Goal: Transaction & Acquisition: Book appointment/travel/reservation

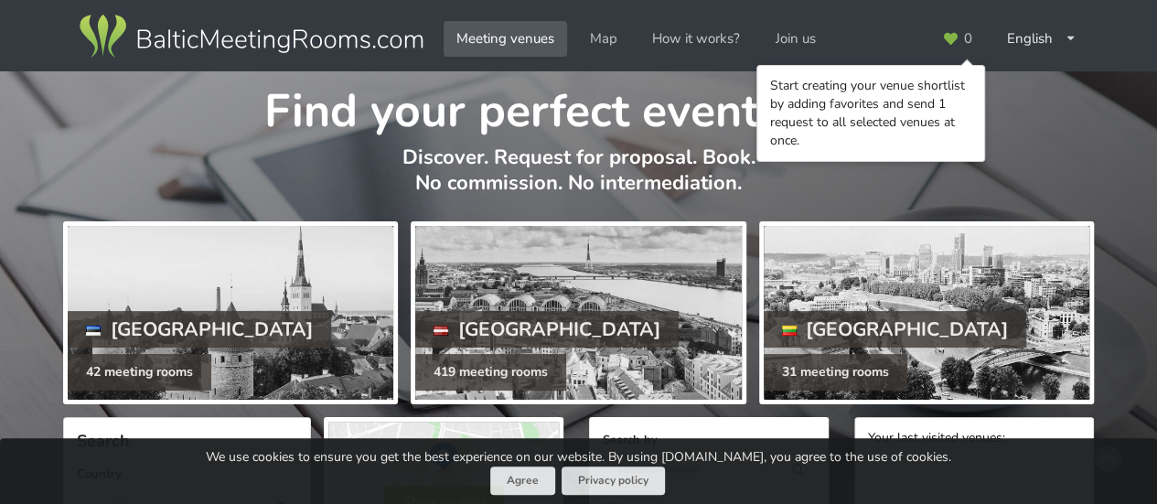
scroll to position [91, 0]
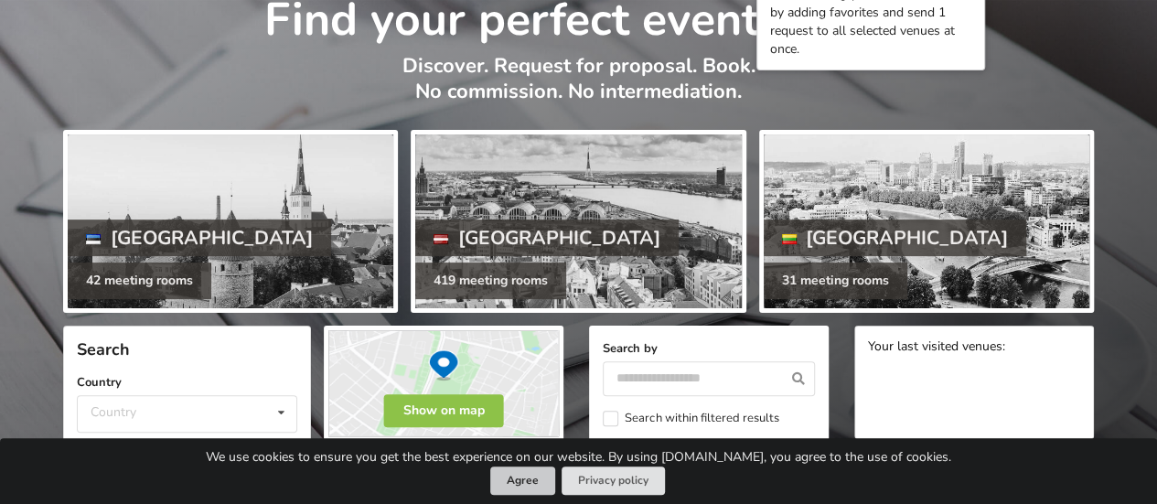
click at [528, 480] on button "Agree" at bounding box center [522, 480] width 65 height 28
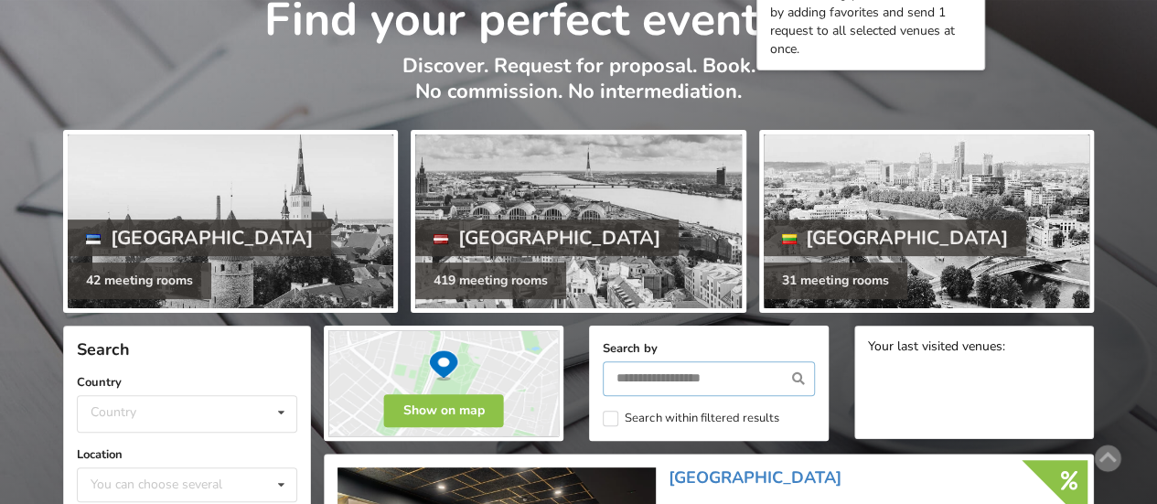
click at [649, 381] on input "text" at bounding box center [709, 378] width 212 height 35
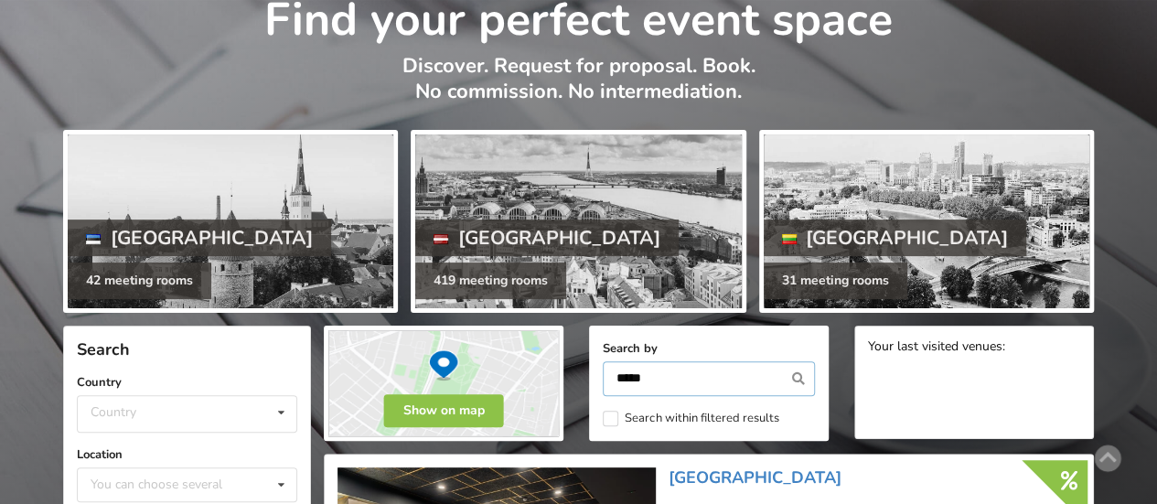
type input "*****"
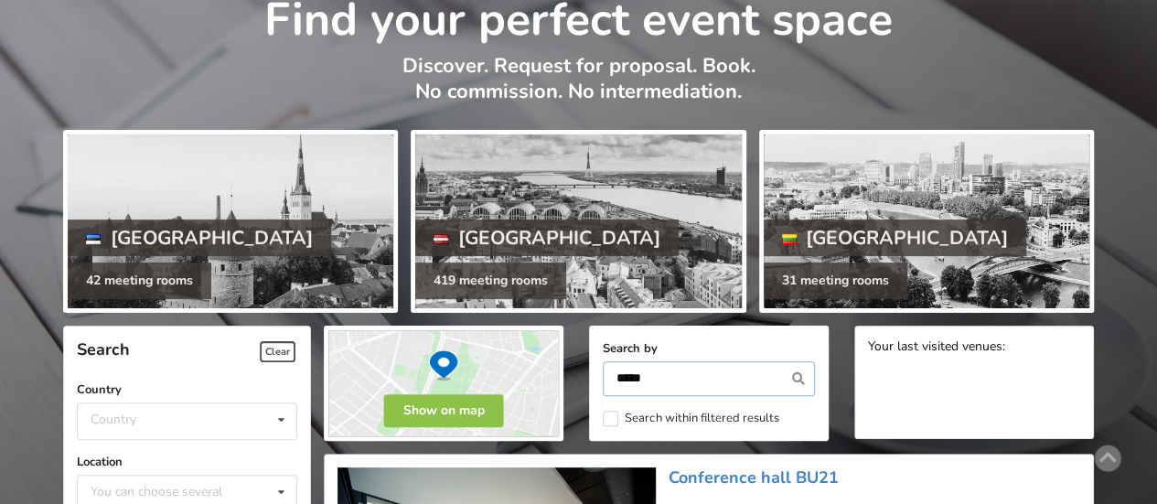
scroll to position [410, 0]
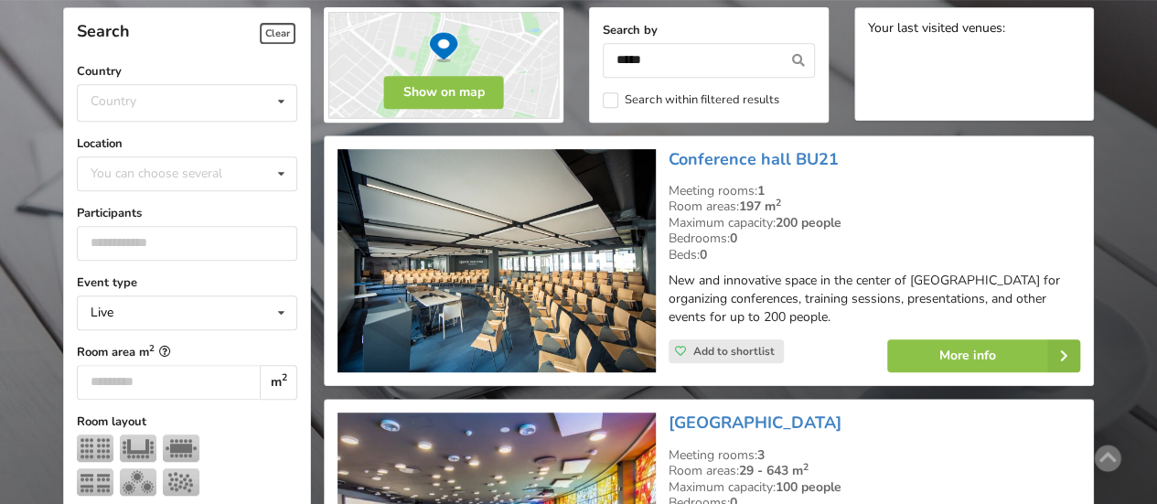
click at [523, 273] on img at bounding box center [495, 261] width 317 height 224
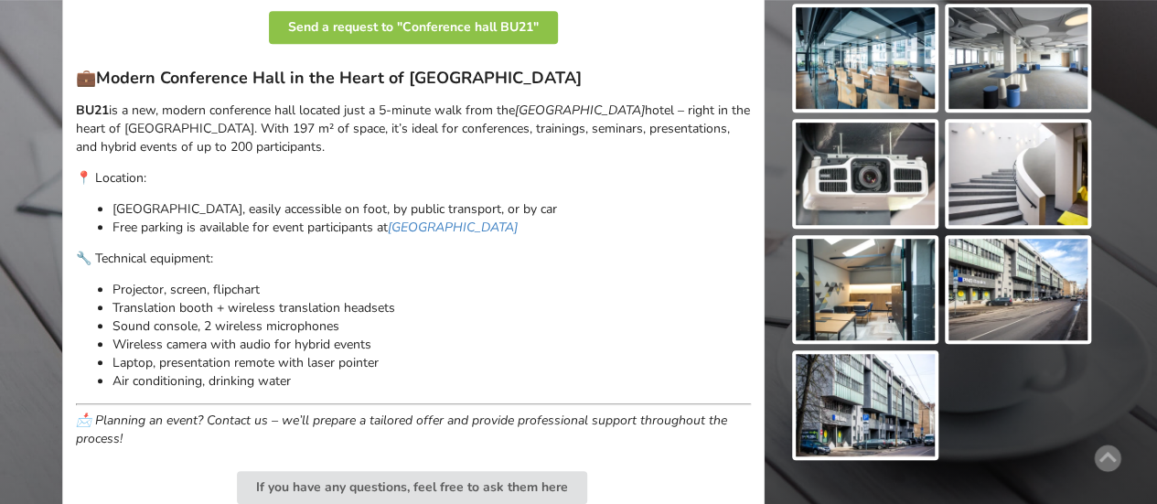
scroll to position [640, 0]
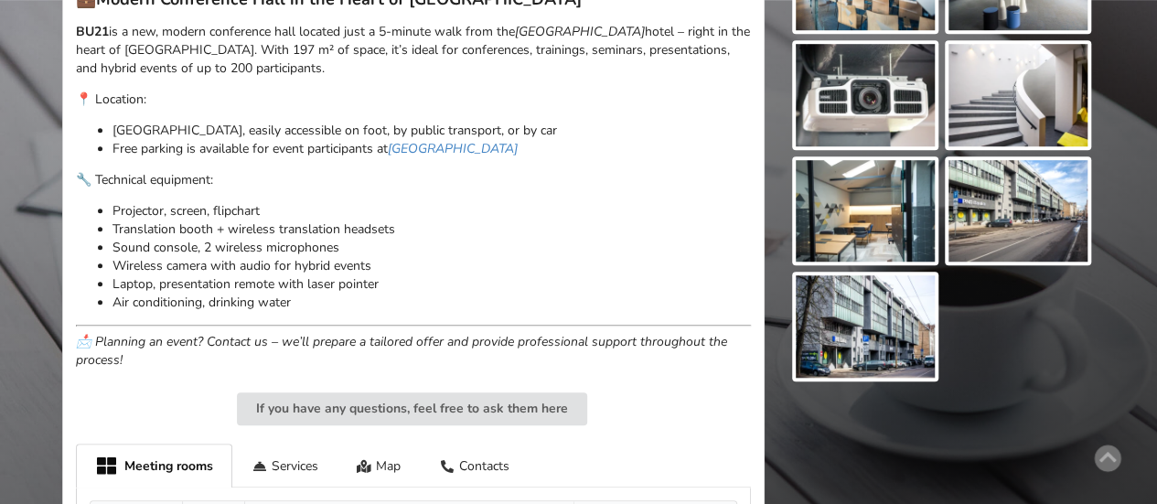
click at [865, 310] on img at bounding box center [865, 326] width 139 height 102
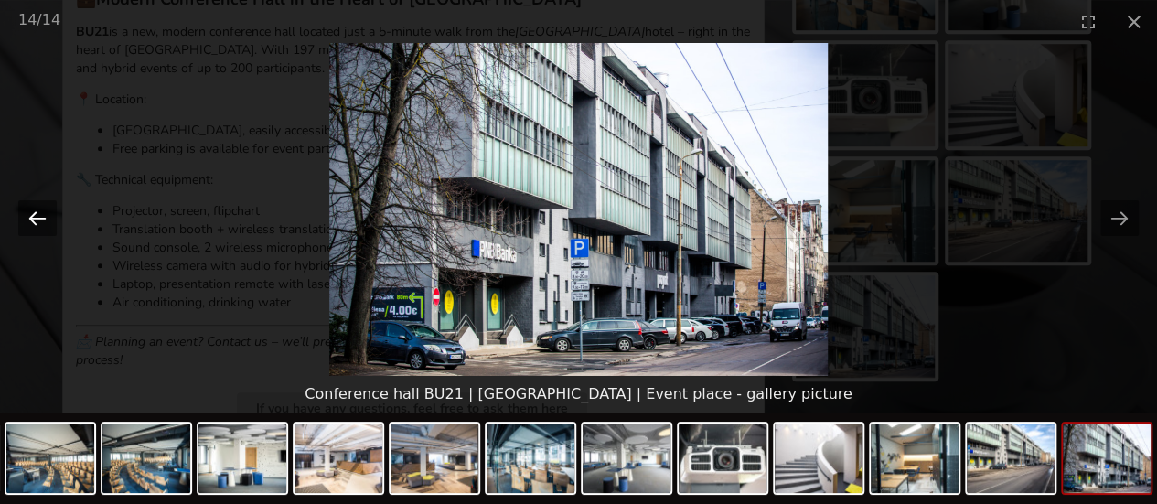
click at [33, 217] on button "Previous slide" at bounding box center [37, 218] width 38 height 36
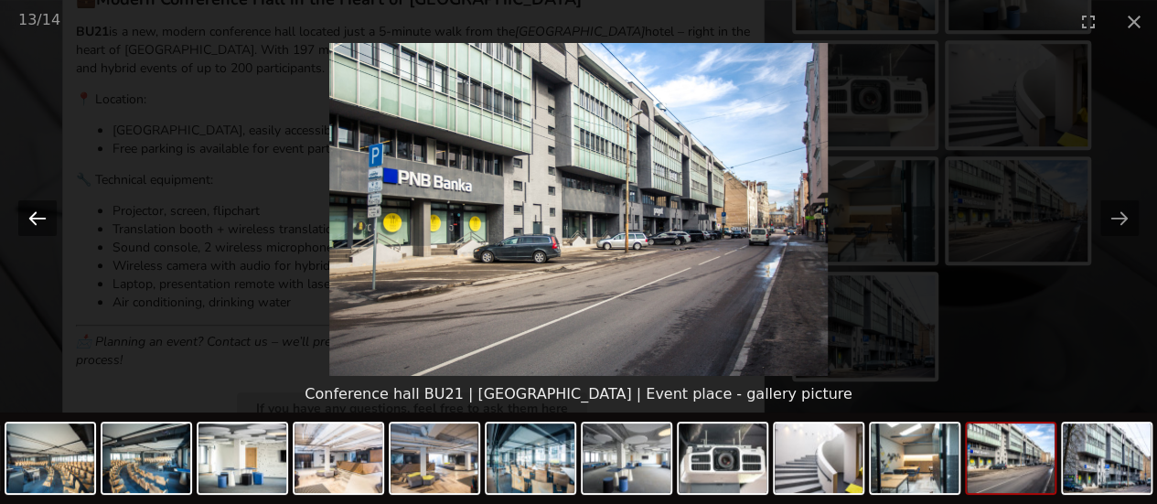
click at [33, 217] on button "Previous slide" at bounding box center [37, 218] width 38 height 36
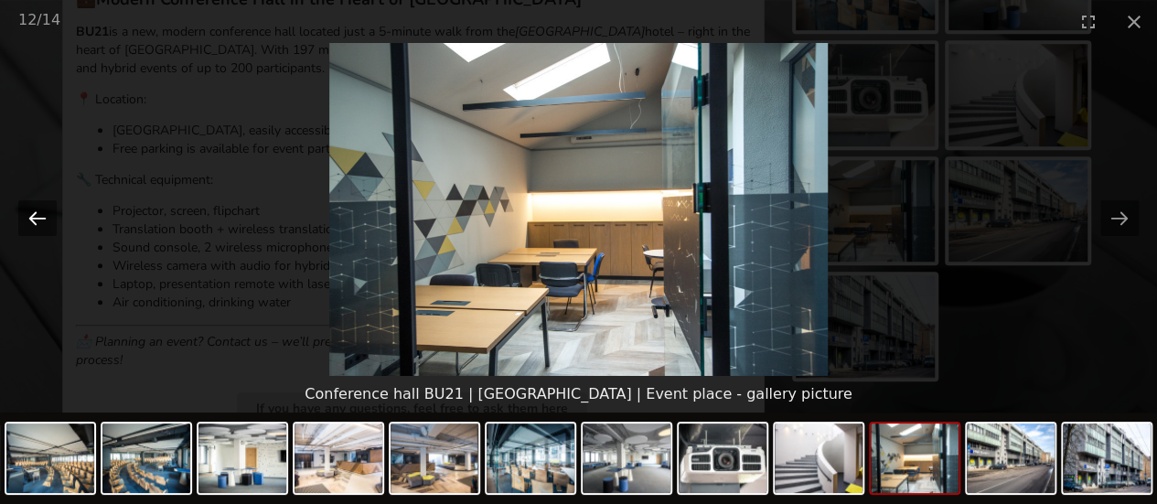
click at [33, 217] on button "Previous slide" at bounding box center [37, 218] width 38 height 36
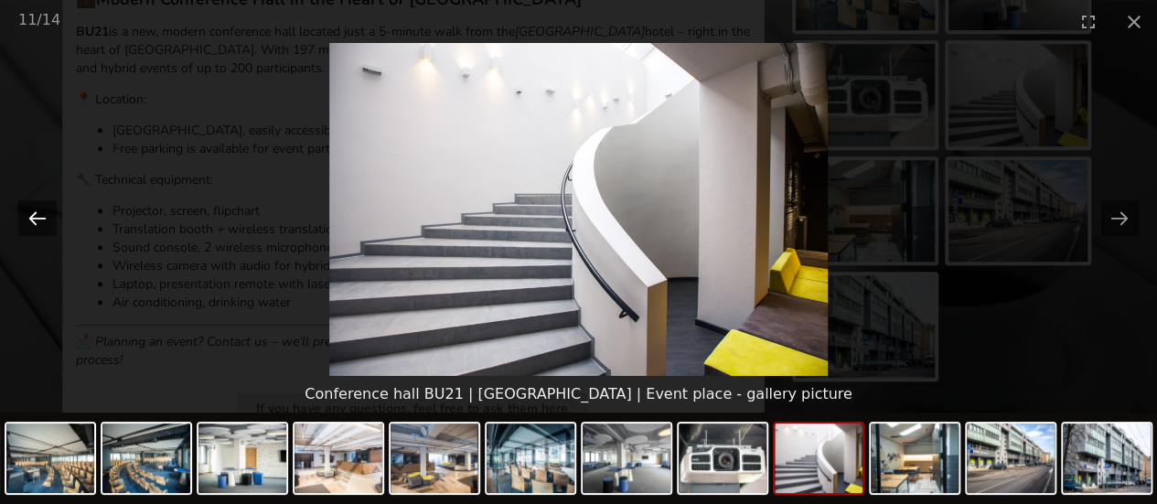
click at [33, 217] on button "Previous slide" at bounding box center [37, 218] width 38 height 36
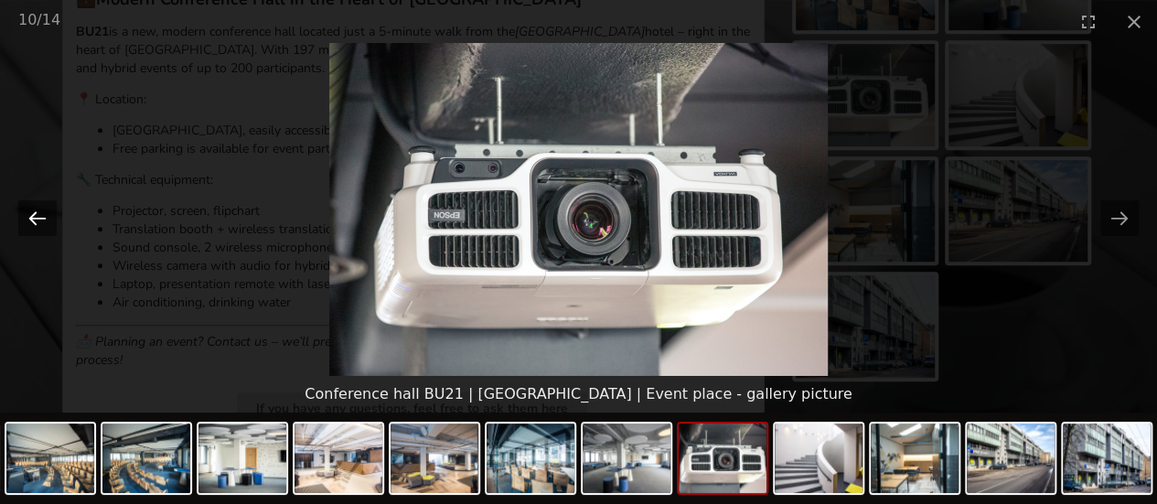
click at [33, 217] on button "Previous slide" at bounding box center [37, 218] width 38 height 36
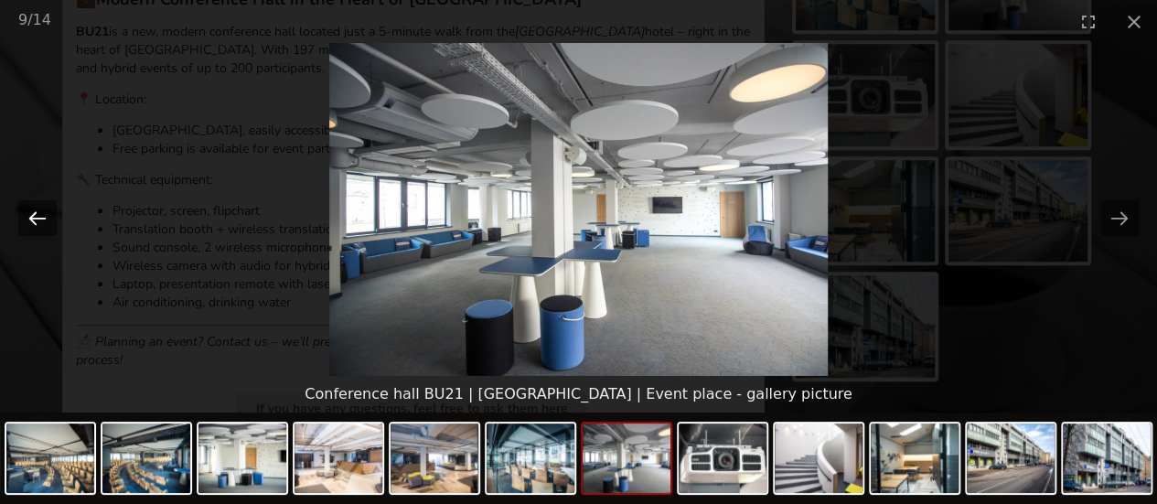
click at [33, 217] on button "Previous slide" at bounding box center [37, 218] width 38 height 36
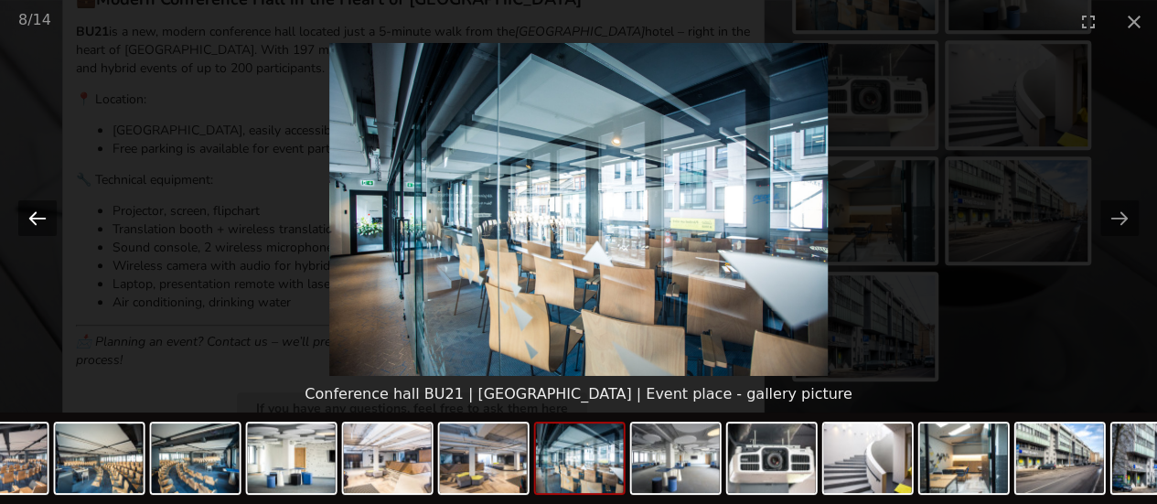
click at [43, 223] on button "Previous slide" at bounding box center [37, 218] width 38 height 36
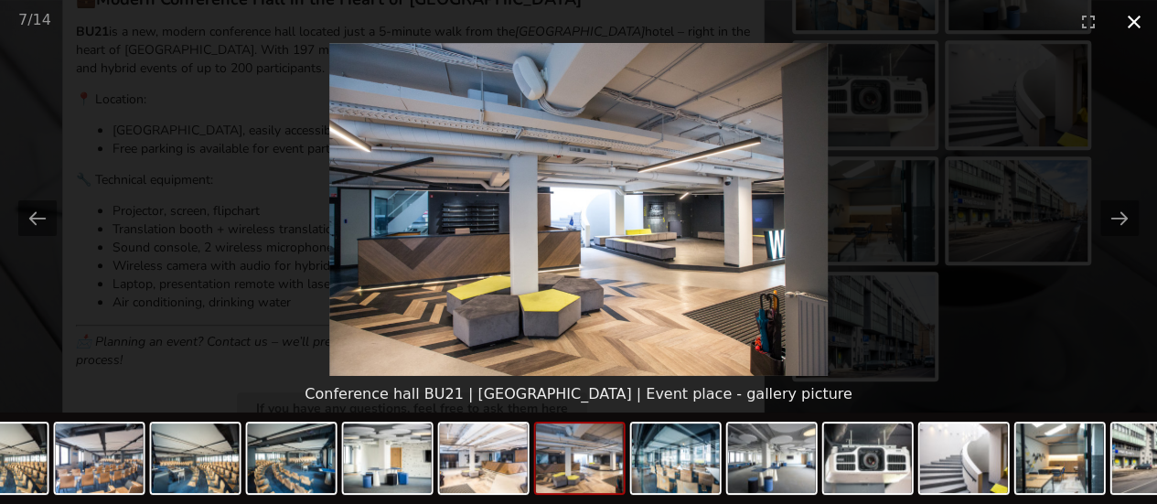
click at [1130, 22] on button "Close gallery" at bounding box center [1134, 21] width 46 height 43
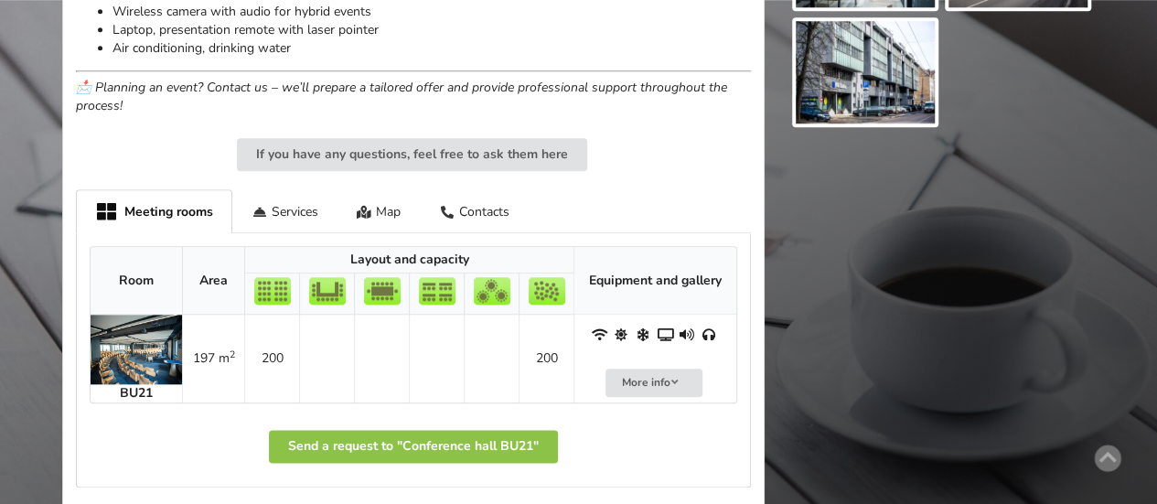
scroll to position [915, 0]
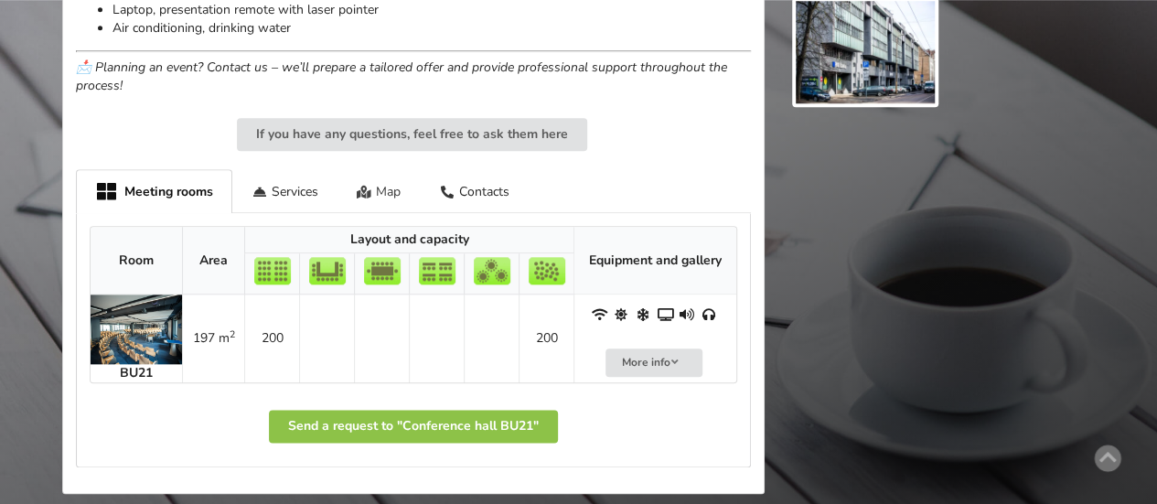
click at [382, 195] on div "Map" at bounding box center [378, 190] width 83 height 43
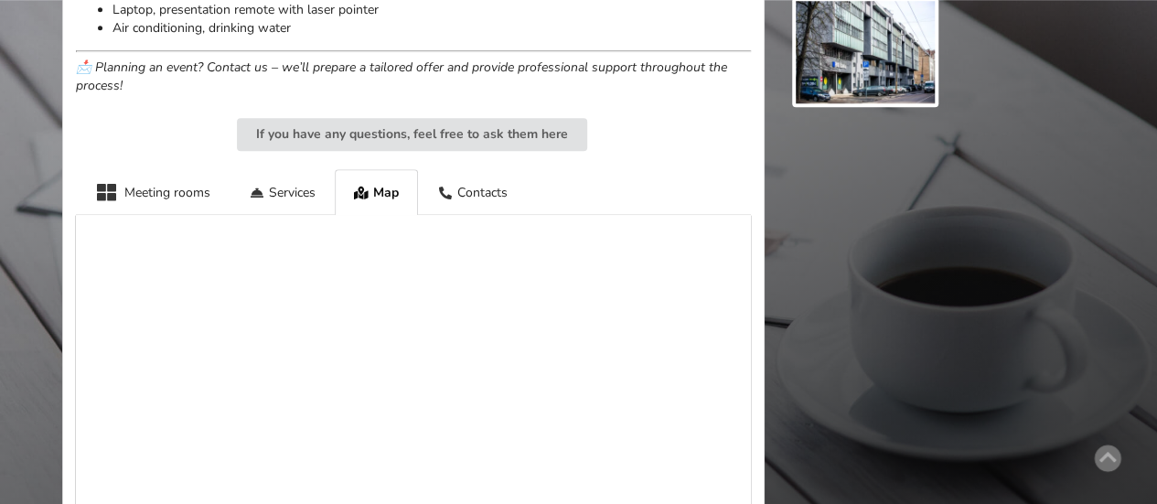
click at [1078, 127] on div at bounding box center [941, 34] width 330 height 1468
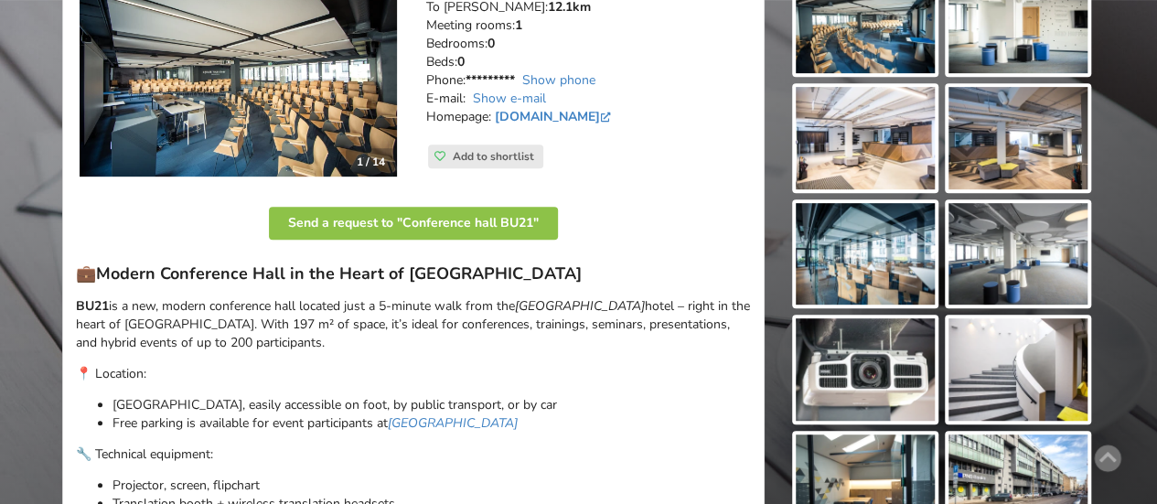
scroll to position [457, 0]
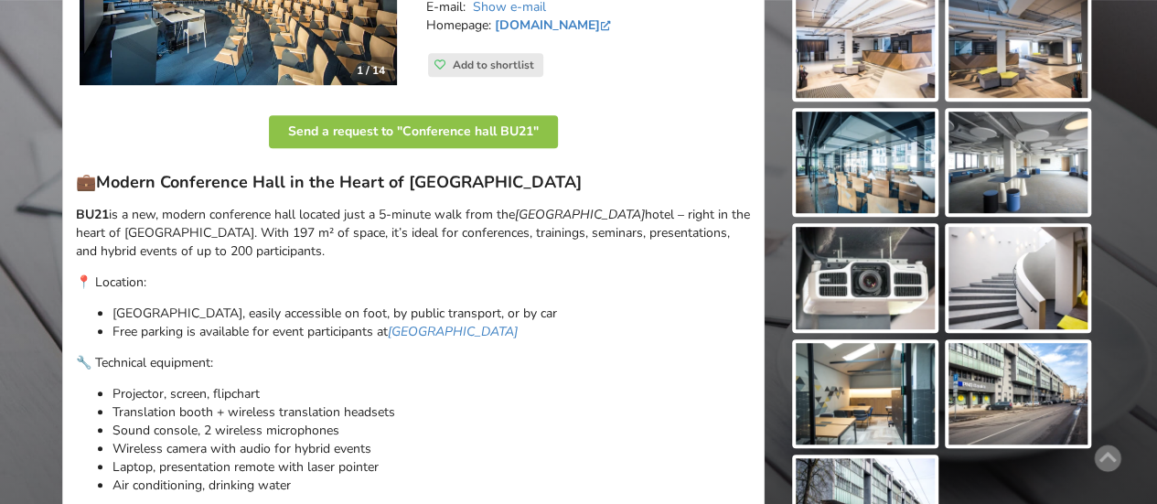
click at [864, 156] on img at bounding box center [865, 163] width 139 height 102
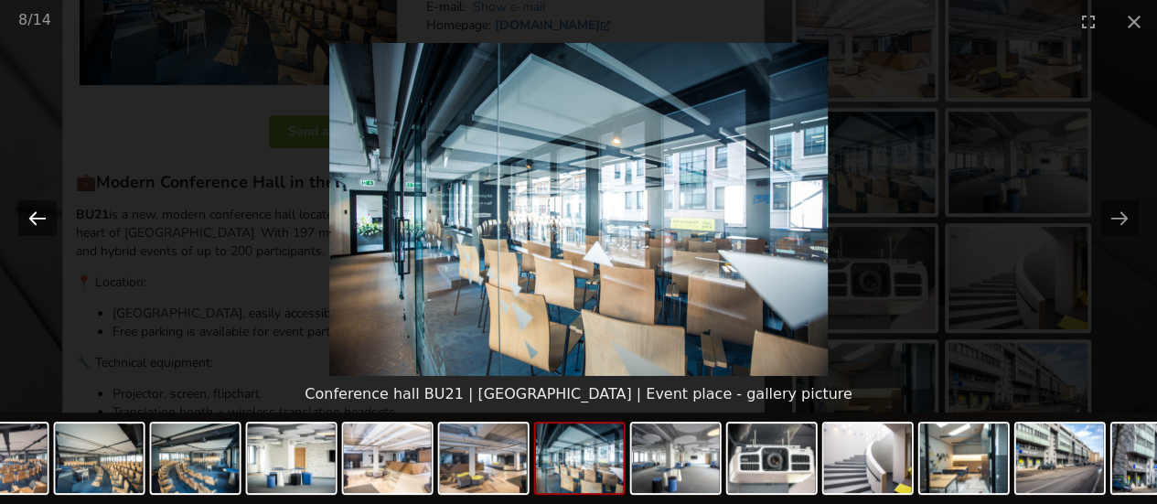
click at [37, 219] on button "Previous slide" at bounding box center [37, 218] width 38 height 36
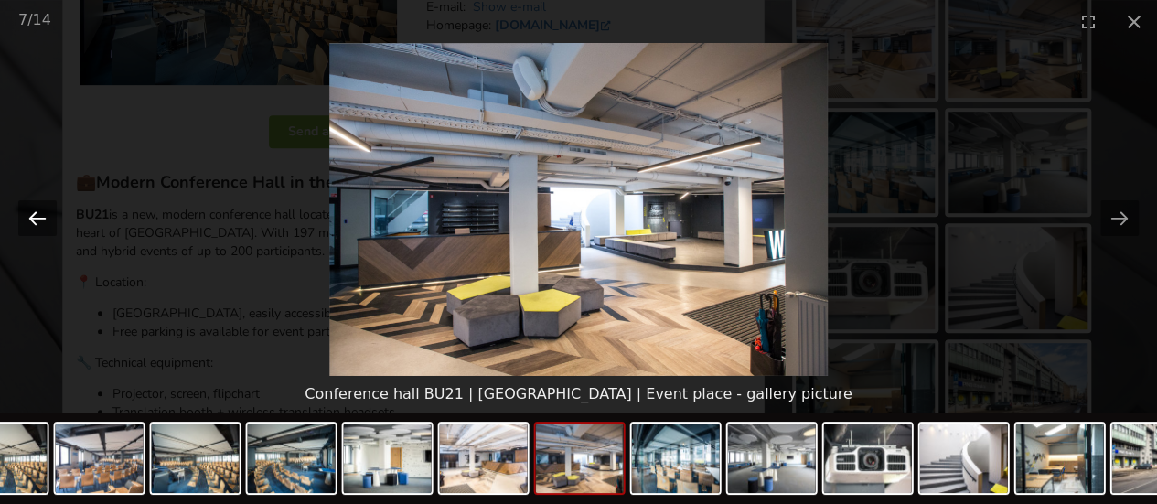
click at [37, 219] on button "Previous slide" at bounding box center [37, 218] width 38 height 36
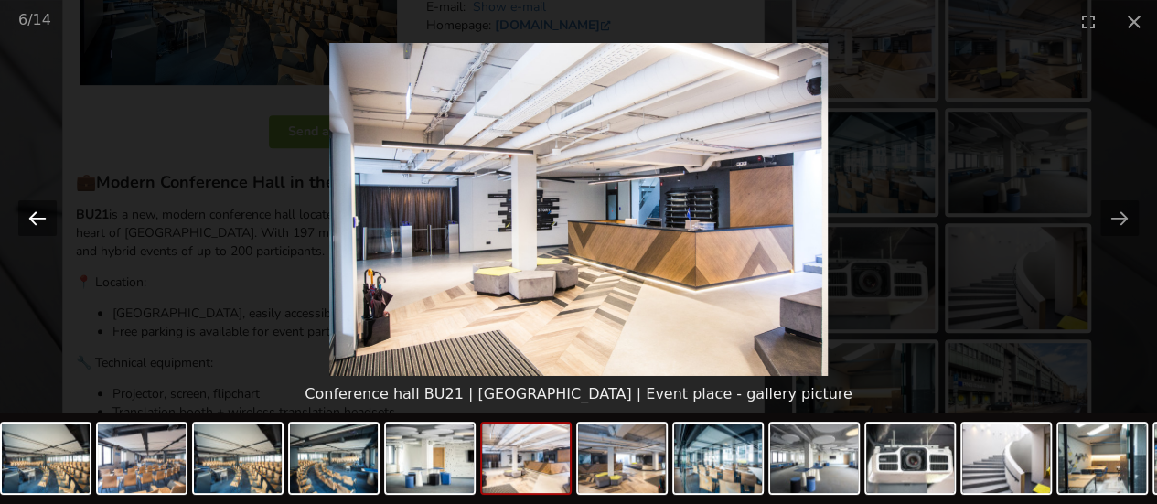
click at [37, 219] on button "Previous slide" at bounding box center [37, 218] width 38 height 36
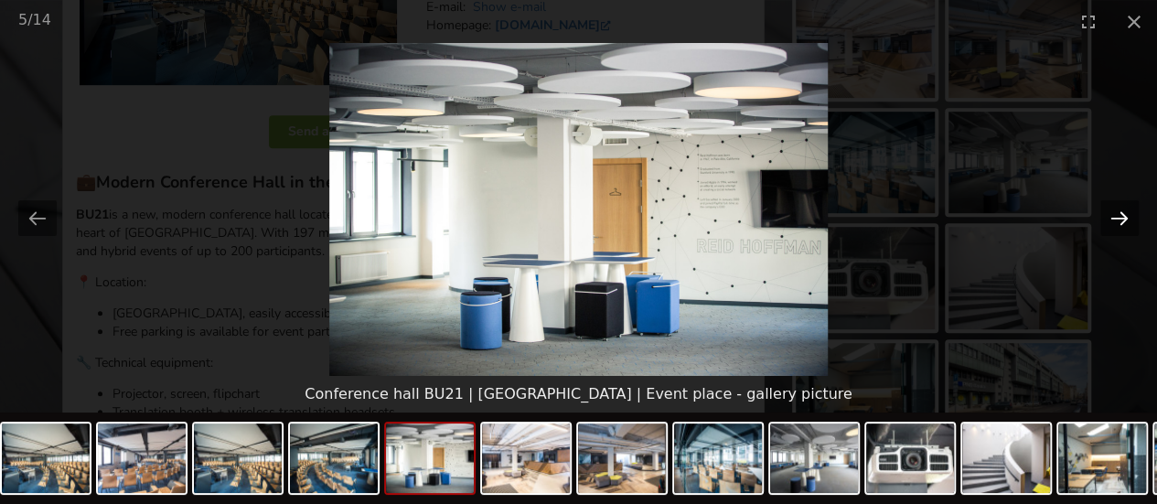
click at [1122, 221] on button "Next slide" at bounding box center [1119, 218] width 38 height 36
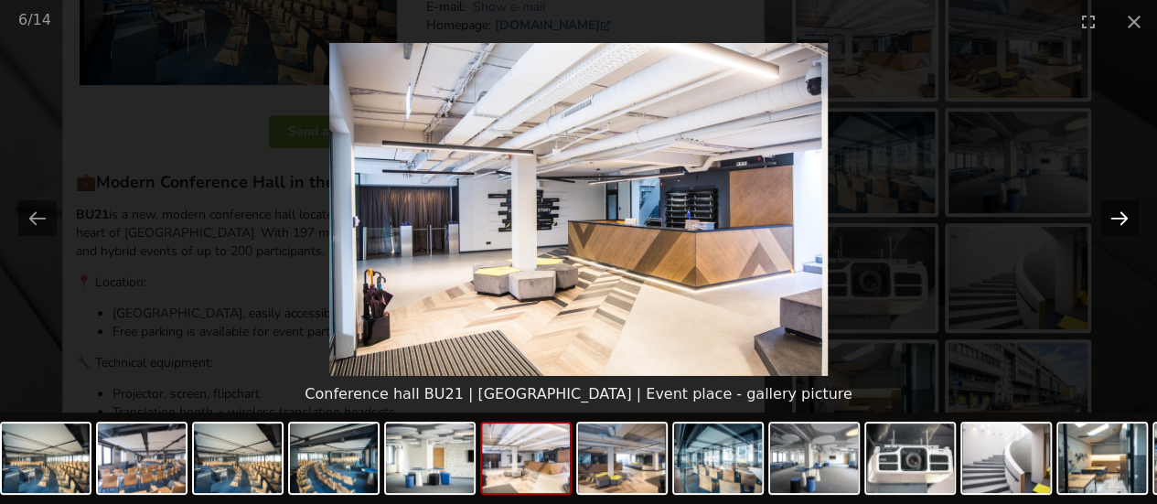
click at [1122, 221] on button "Next slide" at bounding box center [1119, 218] width 38 height 36
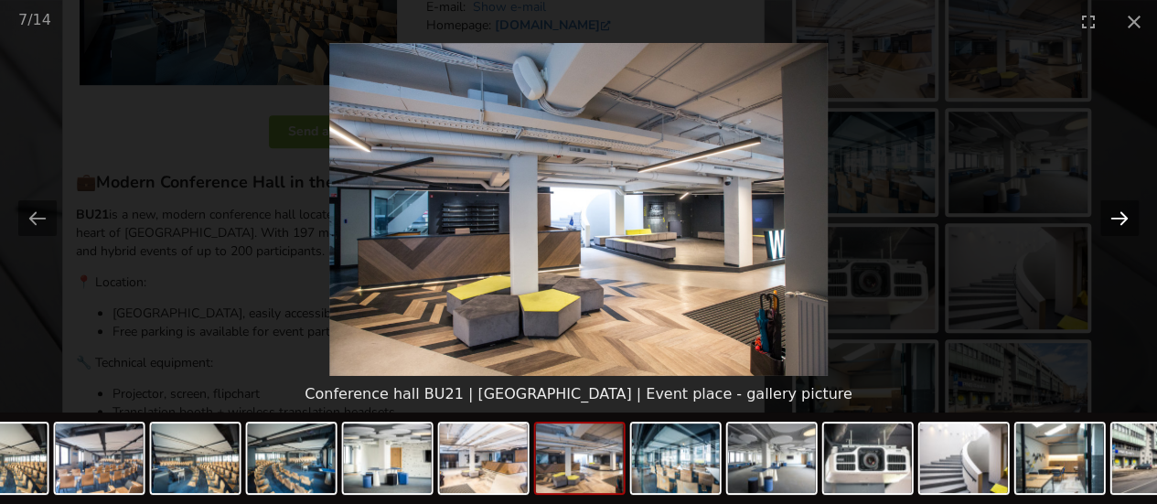
click at [1122, 221] on button "Next slide" at bounding box center [1119, 218] width 38 height 36
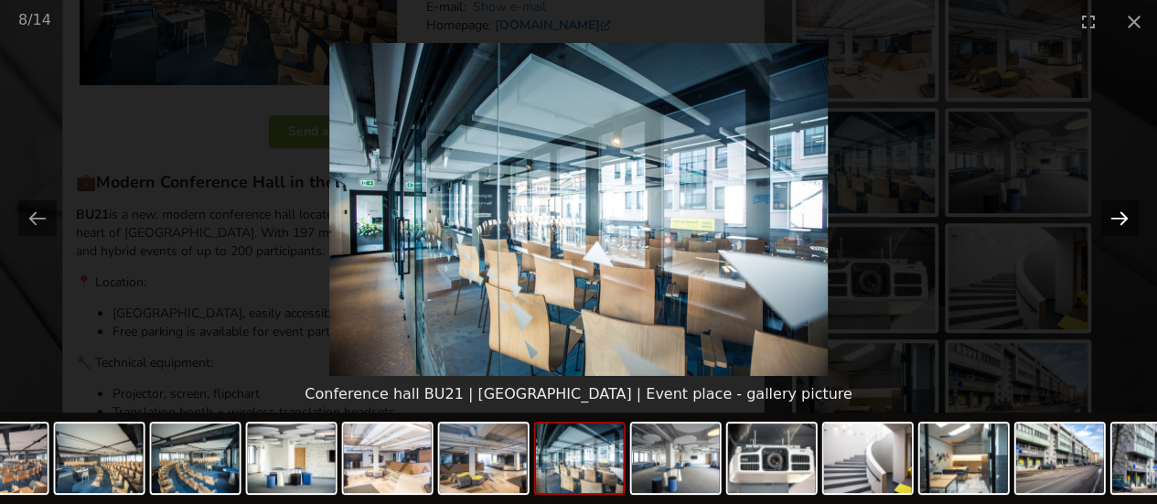
click at [1122, 221] on button "Next slide" at bounding box center [1119, 218] width 38 height 36
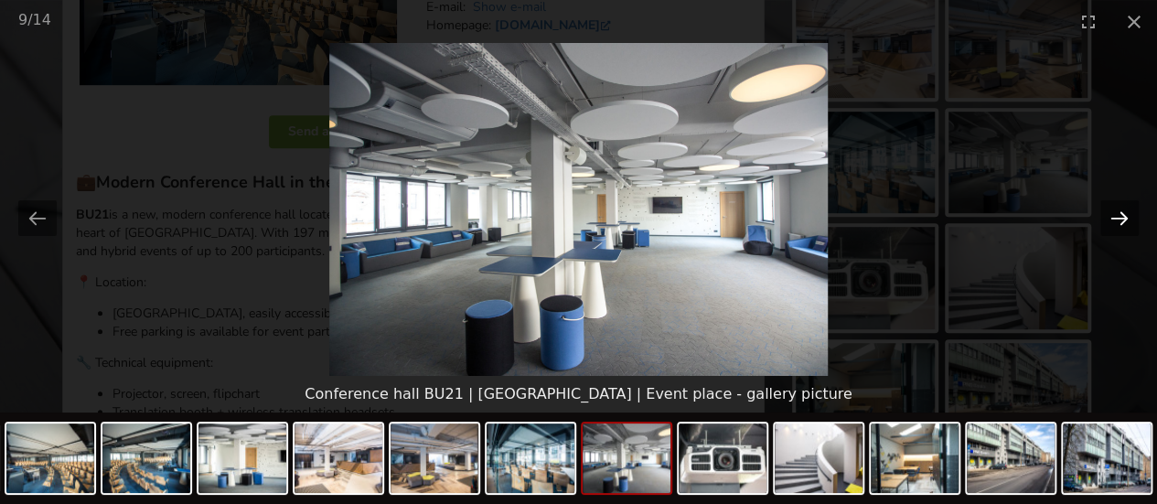
click at [1122, 221] on button "Next slide" at bounding box center [1119, 218] width 38 height 36
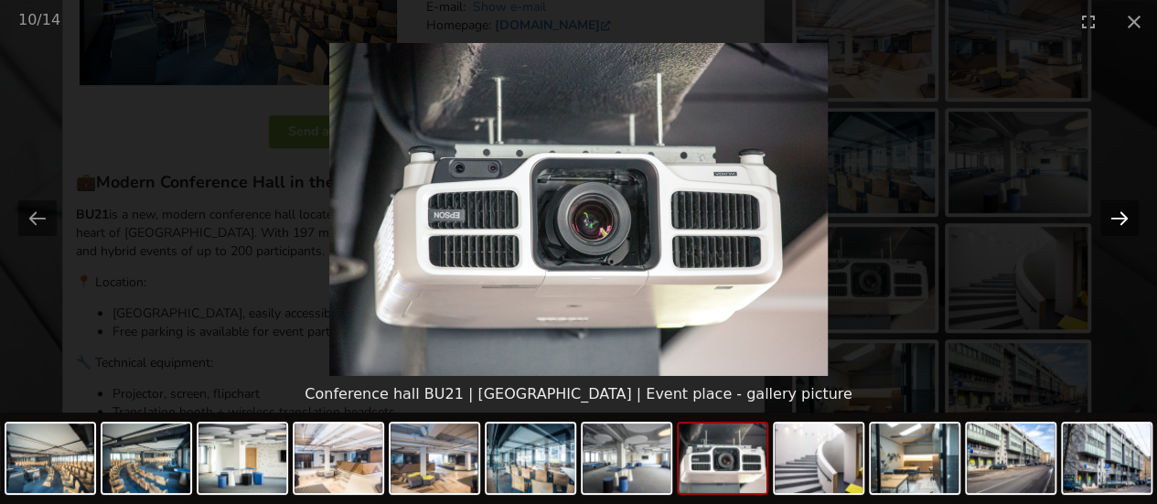
click at [1122, 221] on button "Next slide" at bounding box center [1119, 218] width 38 height 36
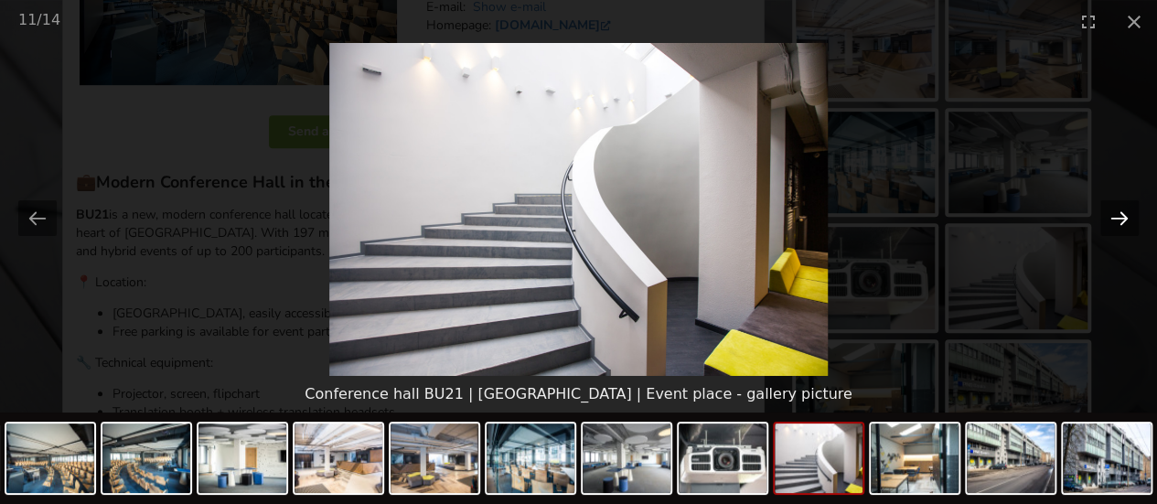
click at [1122, 221] on button "Next slide" at bounding box center [1119, 218] width 38 height 36
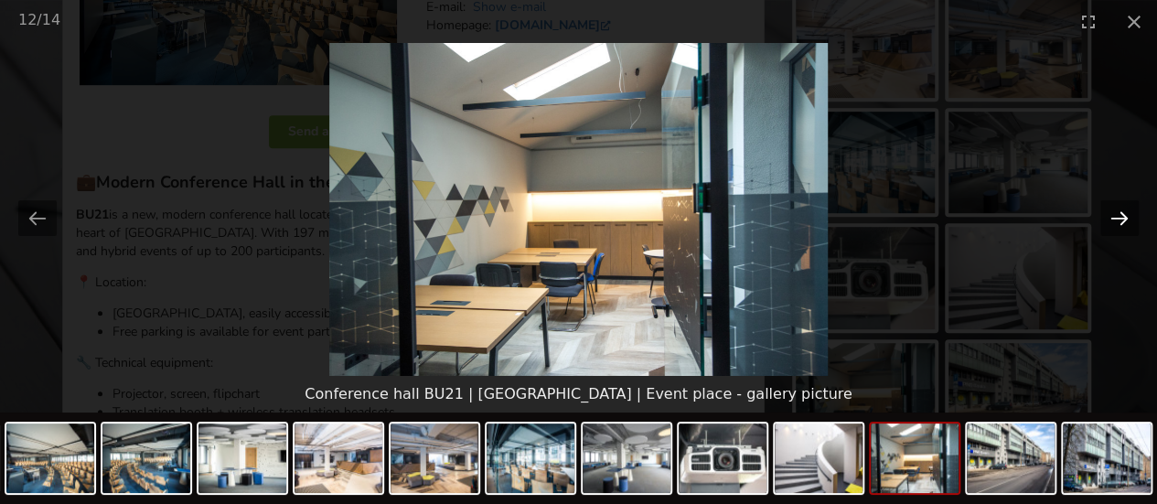
click at [1122, 221] on button "Next slide" at bounding box center [1119, 218] width 38 height 36
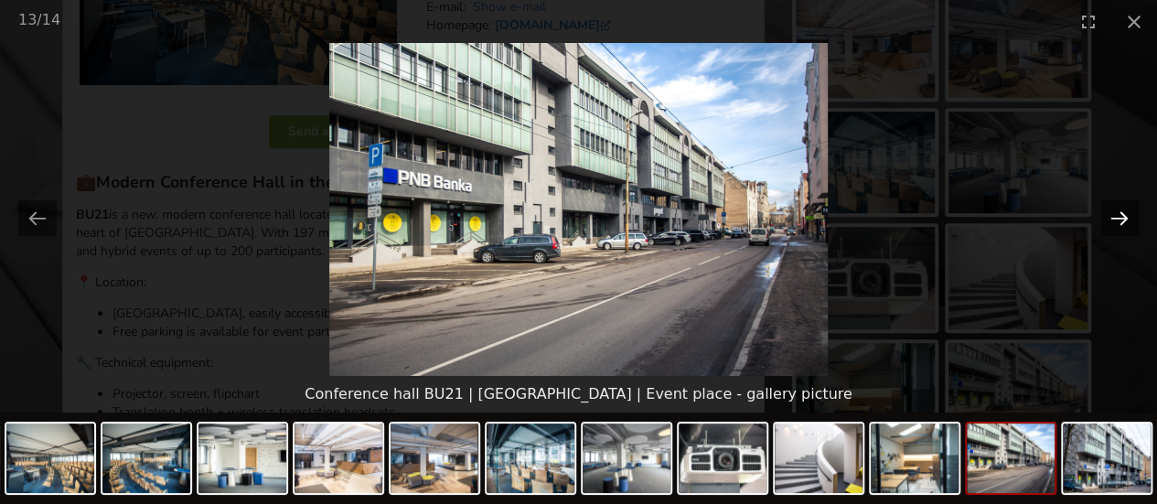
click at [1122, 221] on button "Next slide" at bounding box center [1119, 218] width 38 height 36
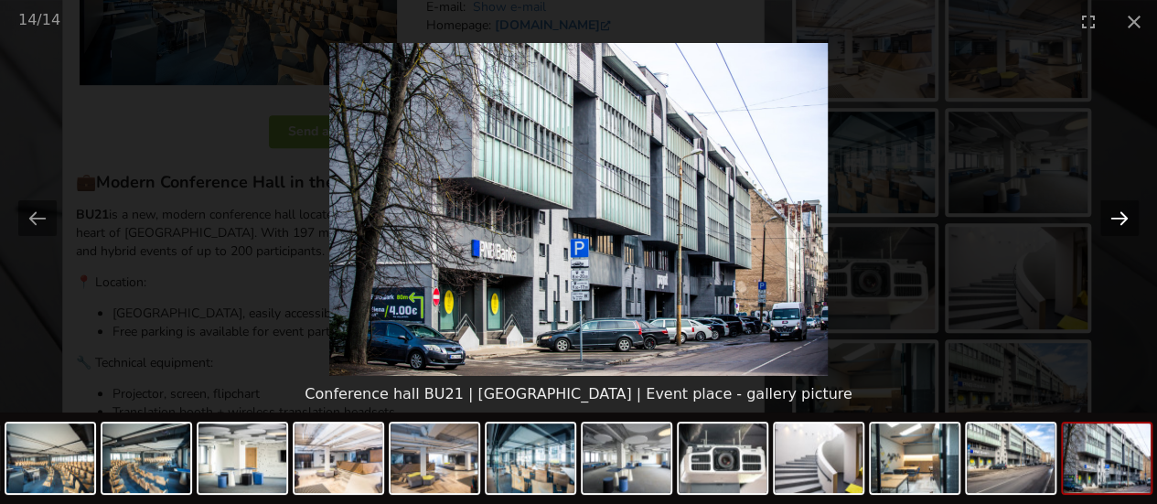
click at [1122, 221] on button "Next slide" at bounding box center [1119, 218] width 38 height 36
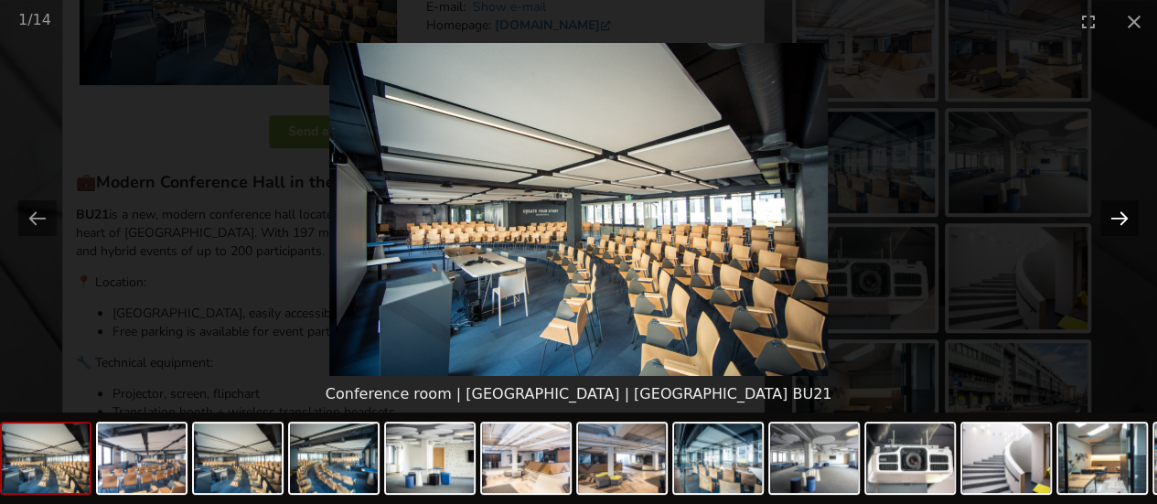
click at [1122, 221] on button "Next slide" at bounding box center [1119, 218] width 38 height 36
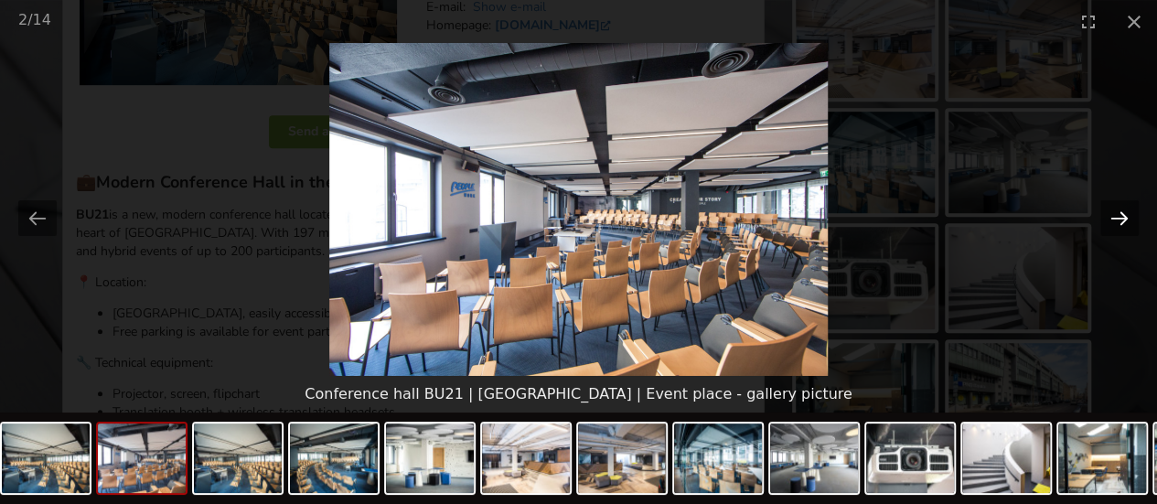
click at [1122, 221] on button "Next slide" at bounding box center [1119, 218] width 38 height 36
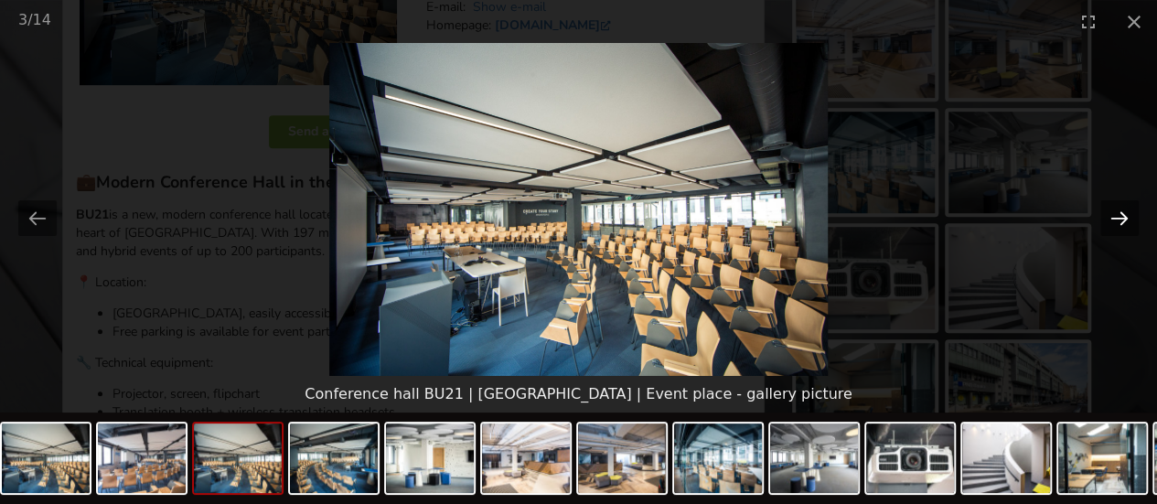
click at [1122, 221] on button "Next slide" at bounding box center [1119, 218] width 38 height 36
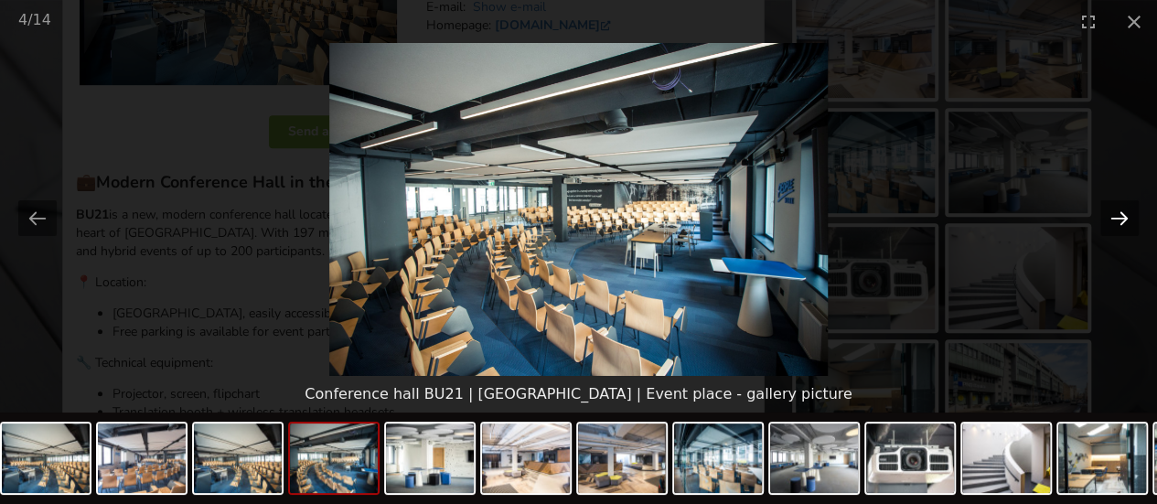
click at [1122, 221] on button "Next slide" at bounding box center [1119, 218] width 38 height 36
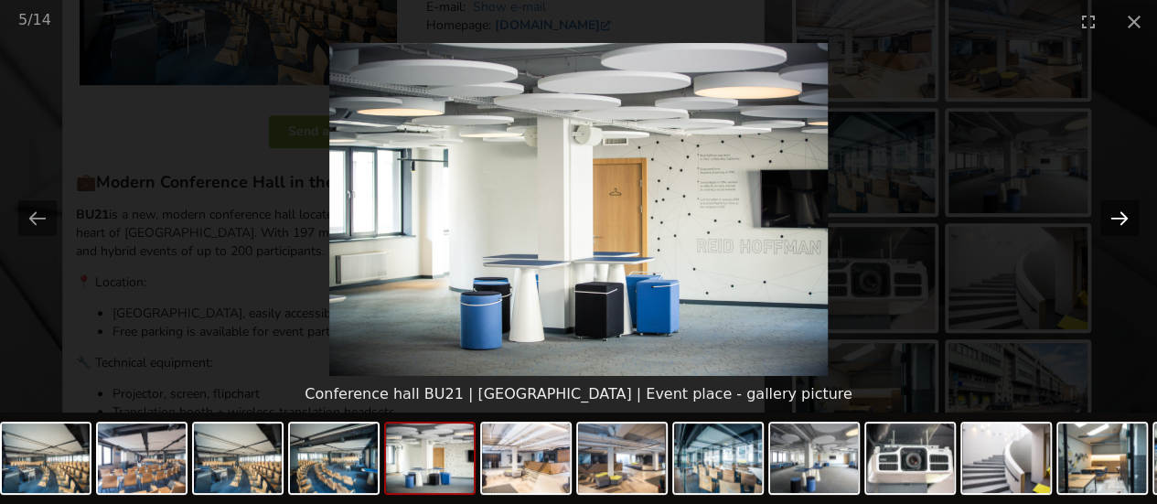
click at [1122, 221] on button "Next slide" at bounding box center [1119, 218] width 38 height 36
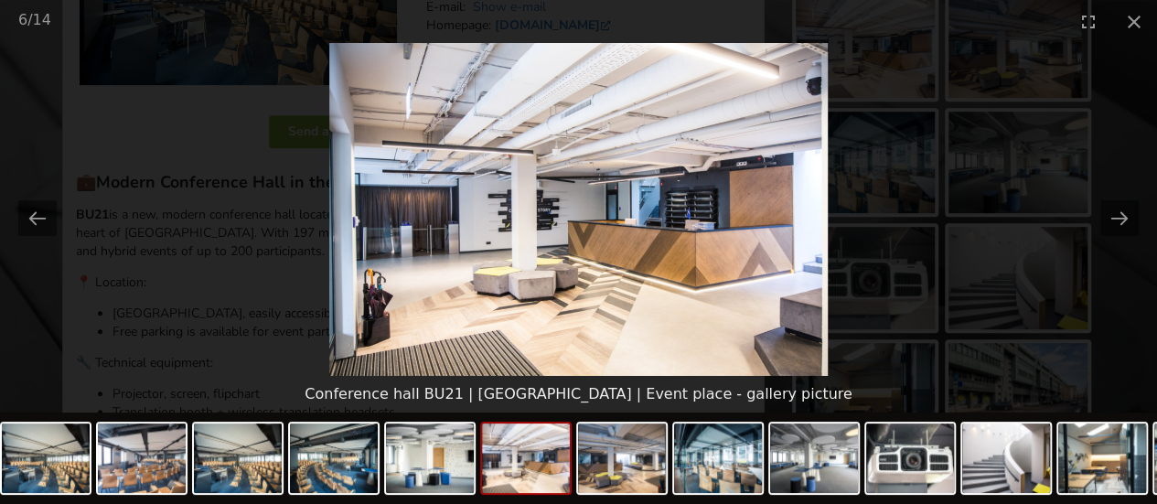
click at [937, 198] on picture at bounding box center [578, 209] width 1157 height 333
click at [210, 301] on picture at bounding box center [577, 209] width 1157 height 333
